Goal: Task Accomplishment & Management: Manage account settings

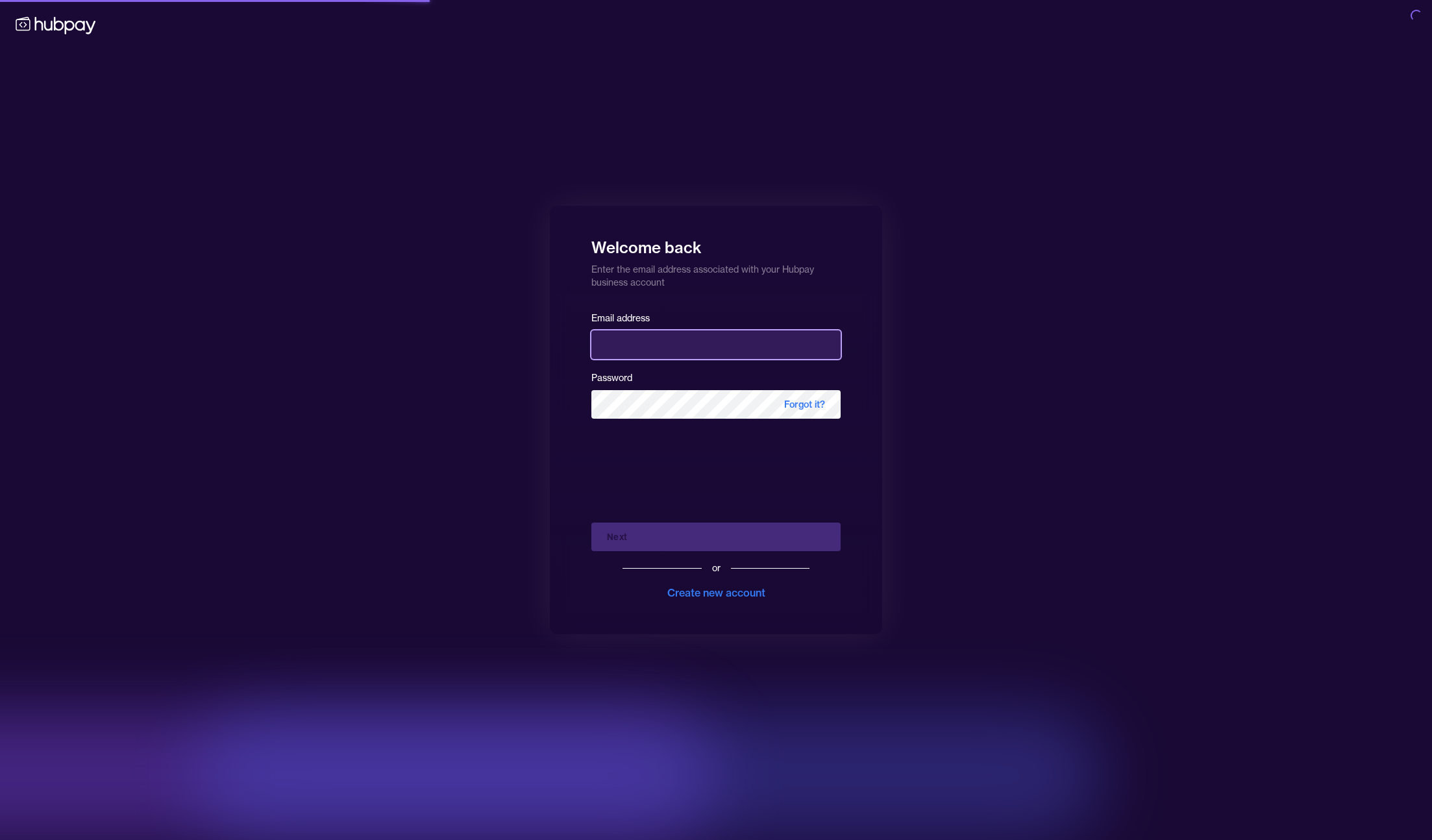
click at [733, 346] on input "email" at bounding box center [716, 345] width 249 height 29
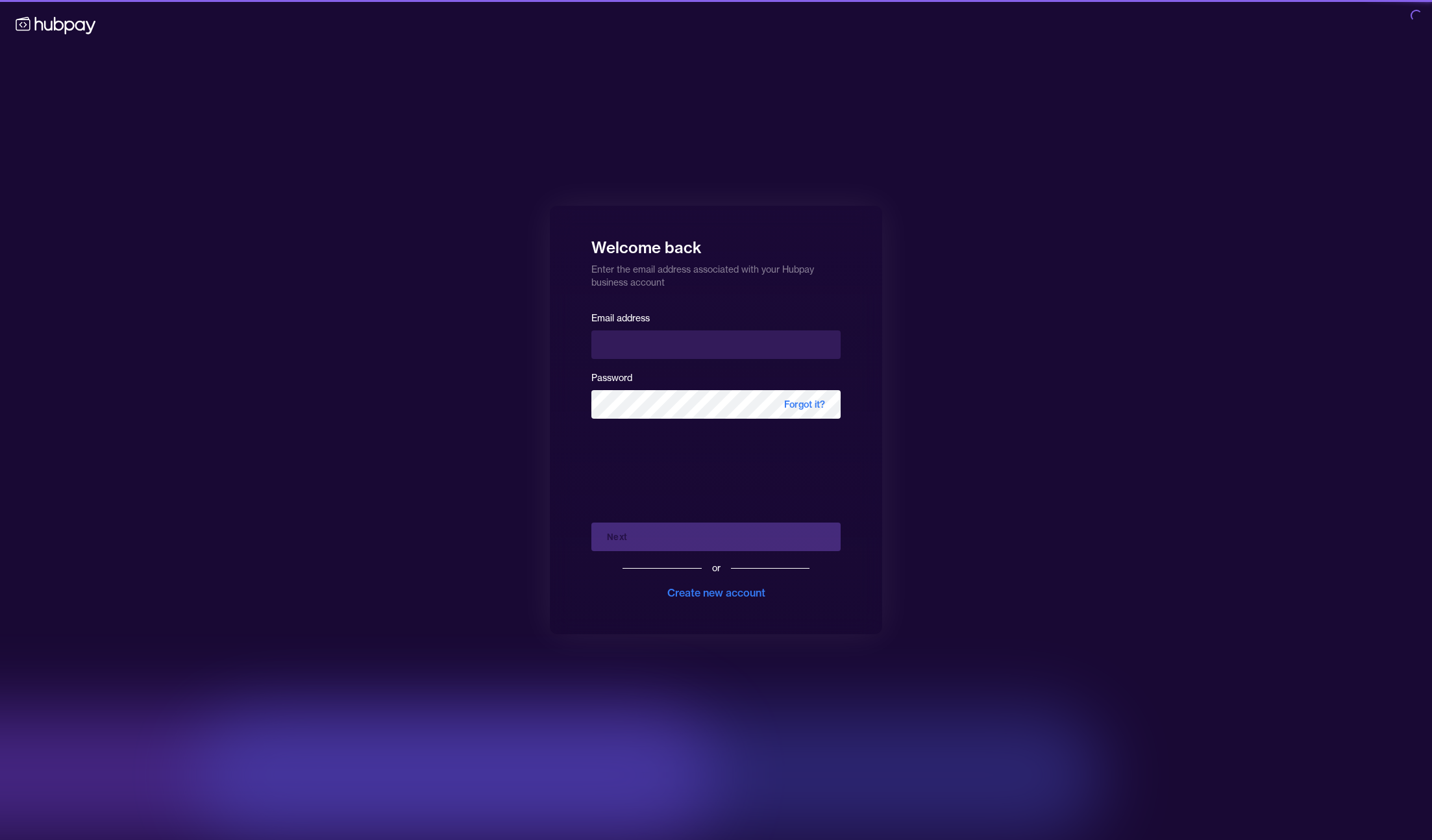
click at [722, 387] on div "Password Forgot it?" at bounding box center [716, 394] width 249 height 49
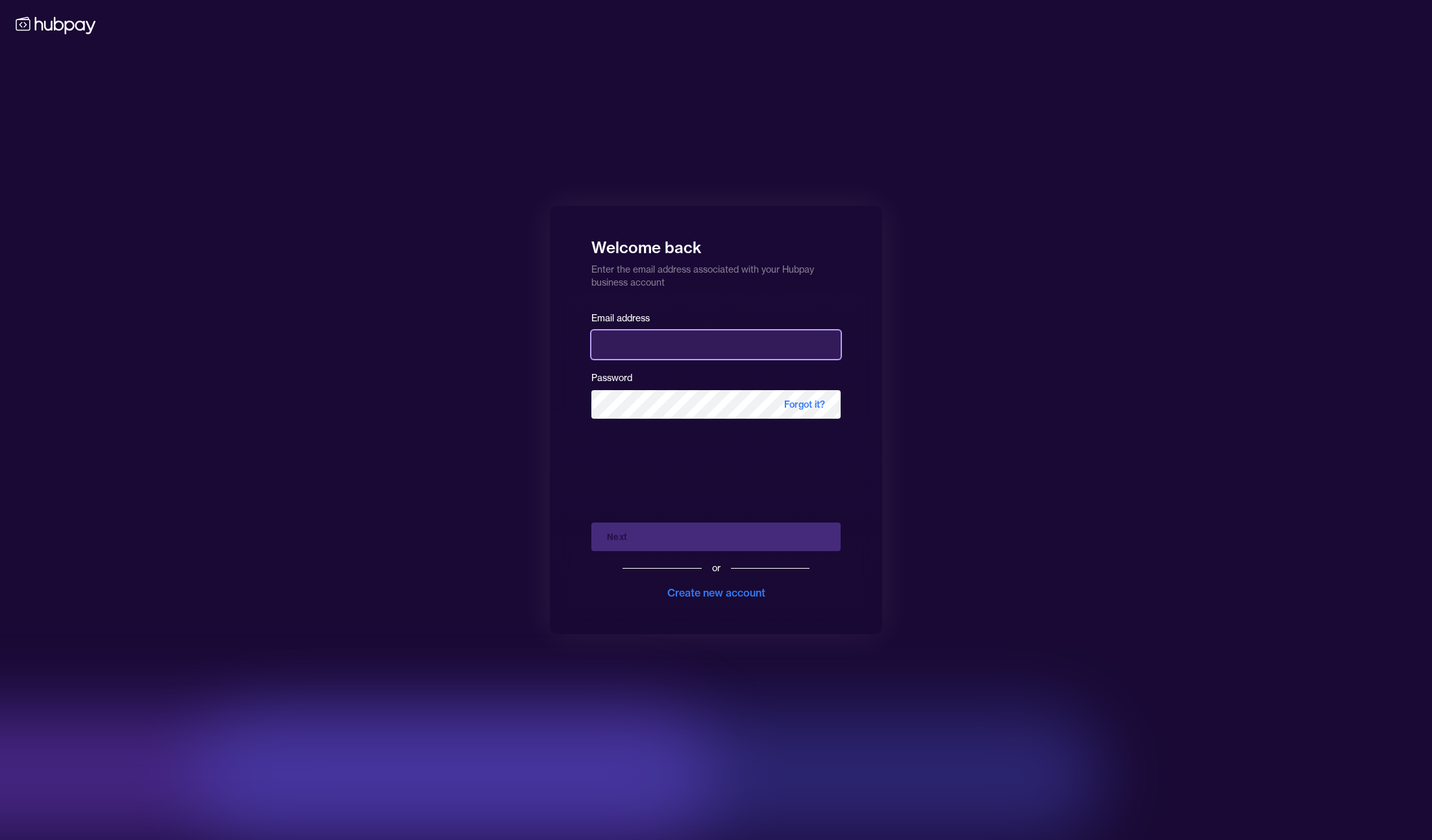
click at [733, 346] on input "email" at bounding box center [716, 345] width 249 height 29
type input "**********"
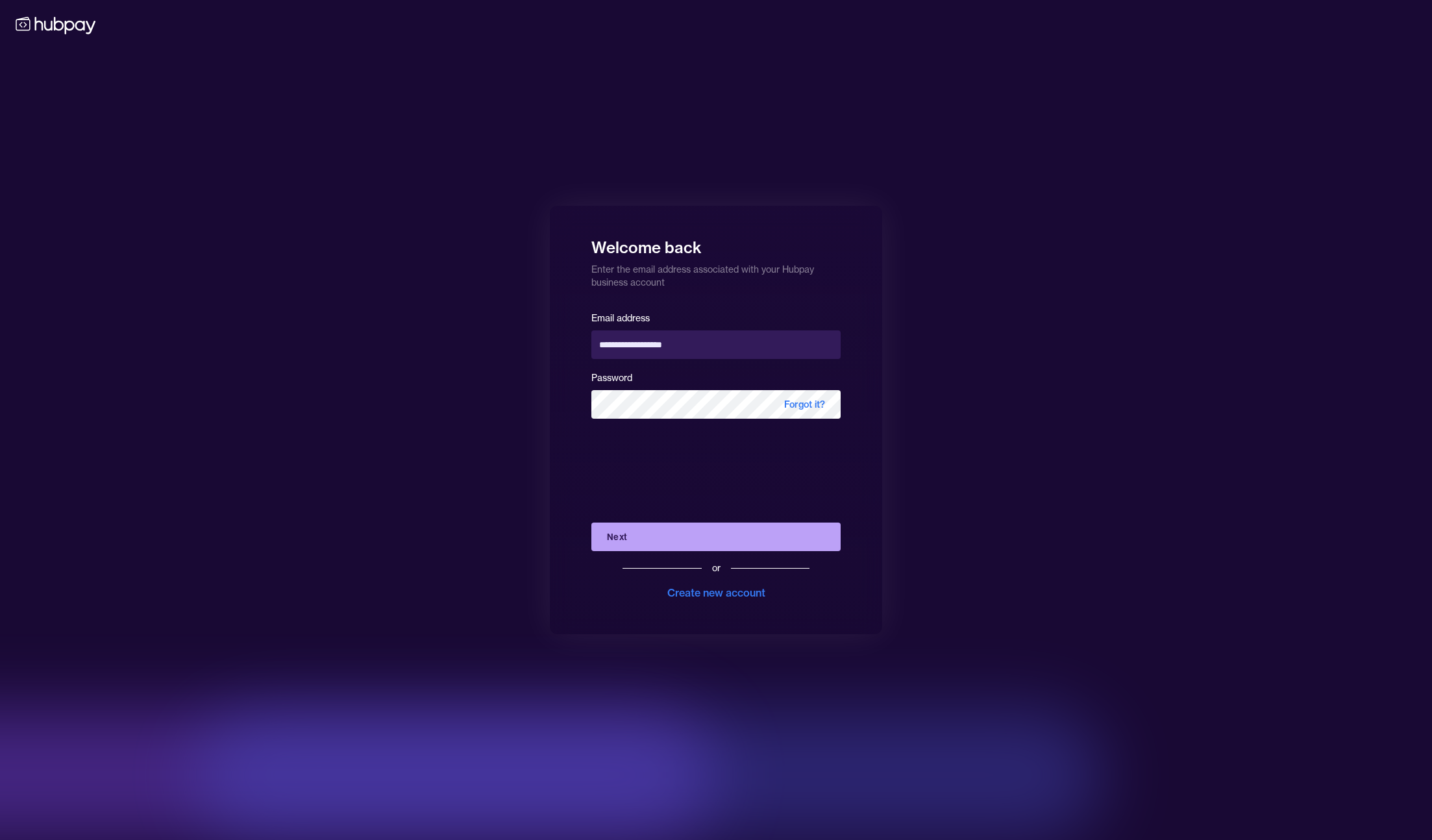
click at [718, 533] on button "Next" at bounding box center [716, 537] width 249 height 29
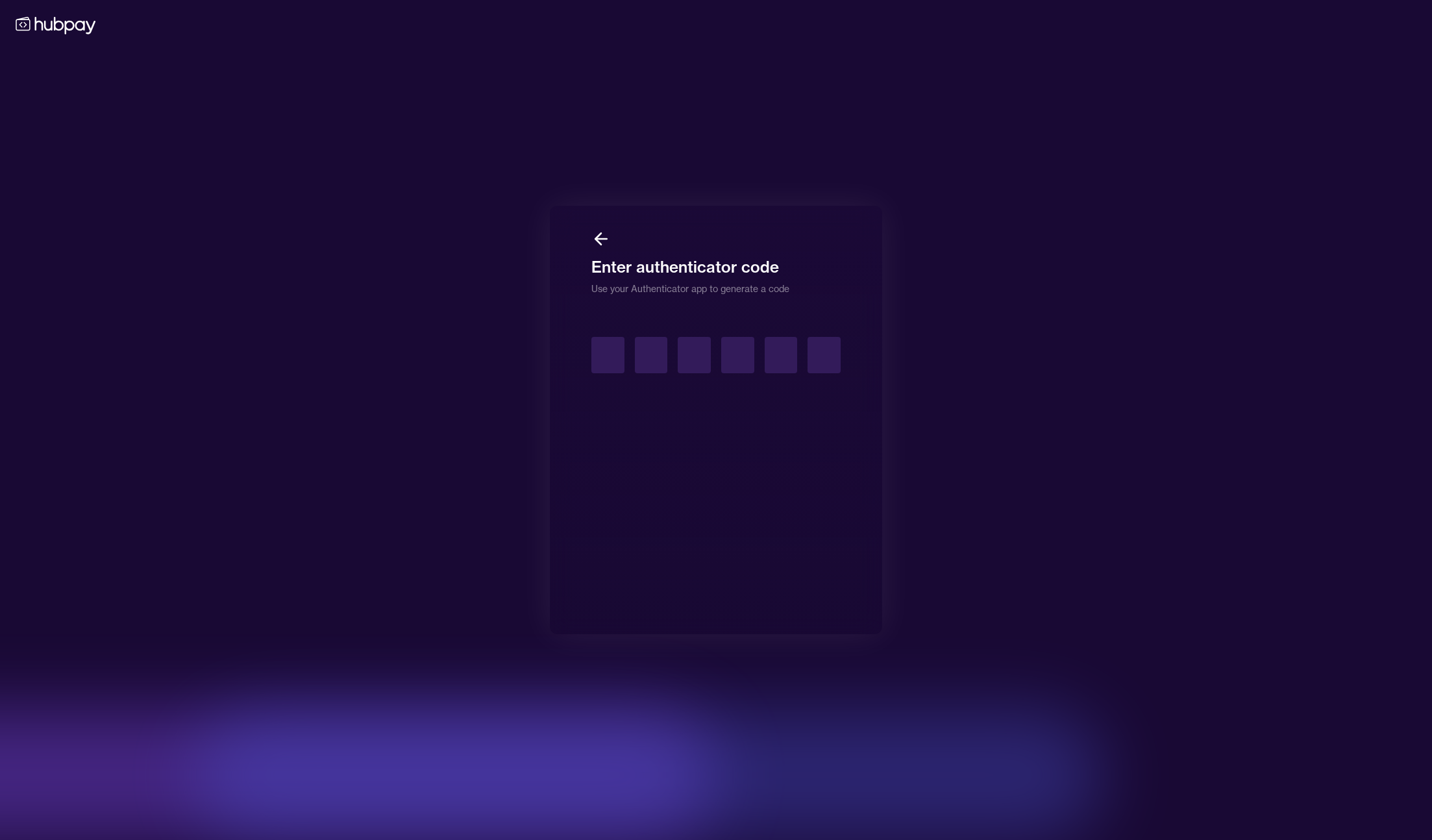
type input "*"
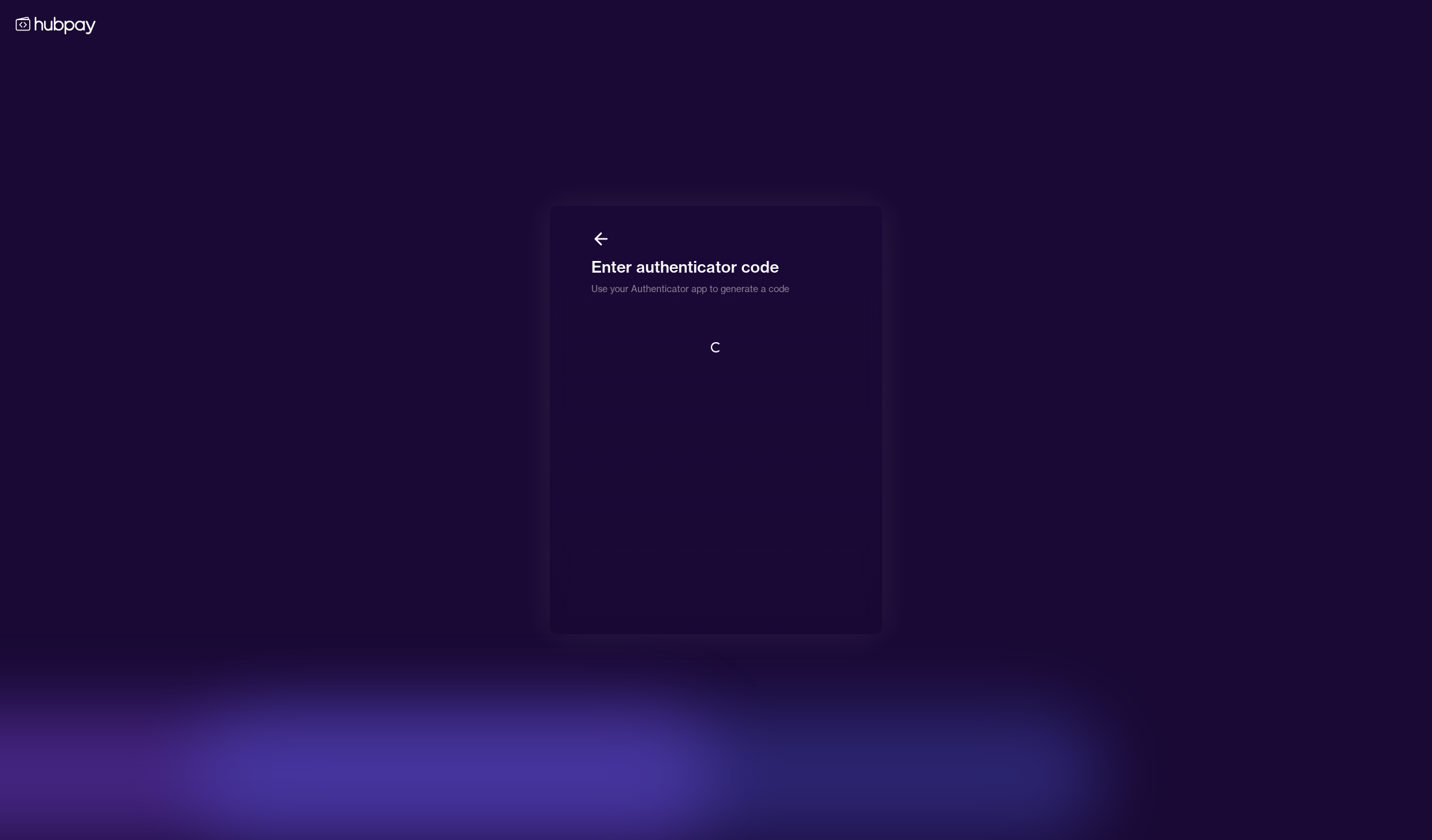
scroll to position [2, 0]
